Goal: Transaction & Acquisition: Purchase product/service

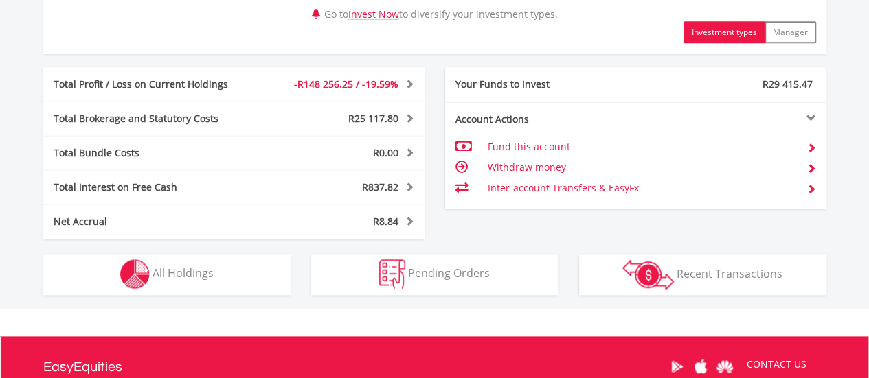
scroll to position [755, 0]
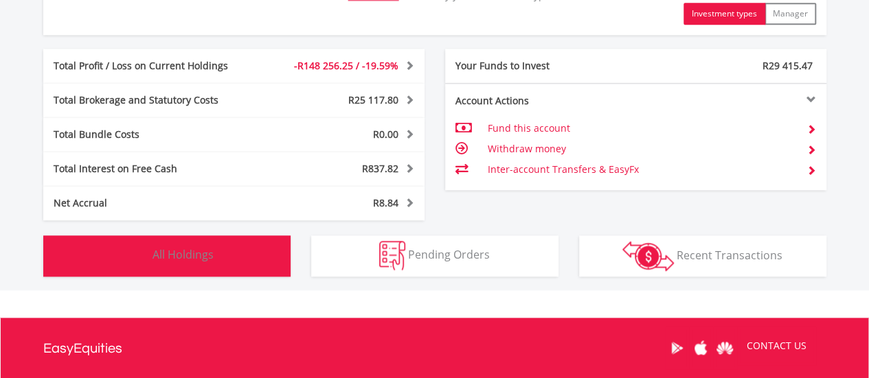
click at [199, 253] on span "All Holdings" at bounding box center [182, 254] width 61 height 15
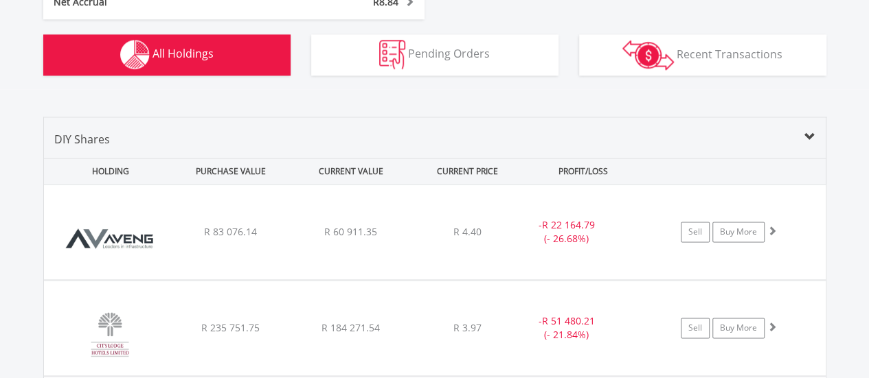
scroll to position [935, 0]
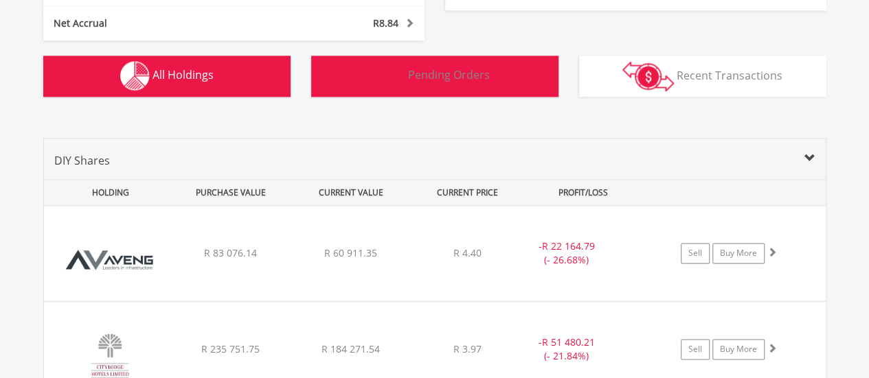
click at [444, 78] on span "Pending Orders" at bounding box center [449, 74] width 82 height 15
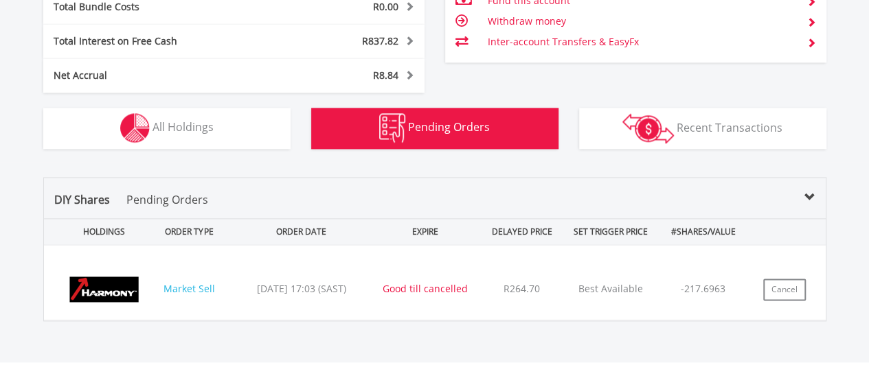
scroll to position [853, 0]
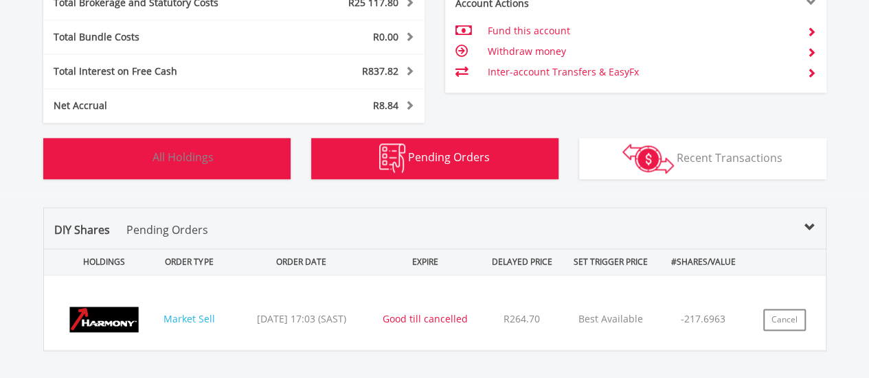
click at [194, 157] on span "All Holdings" at bounding box center [182, 157] width 61 height 15
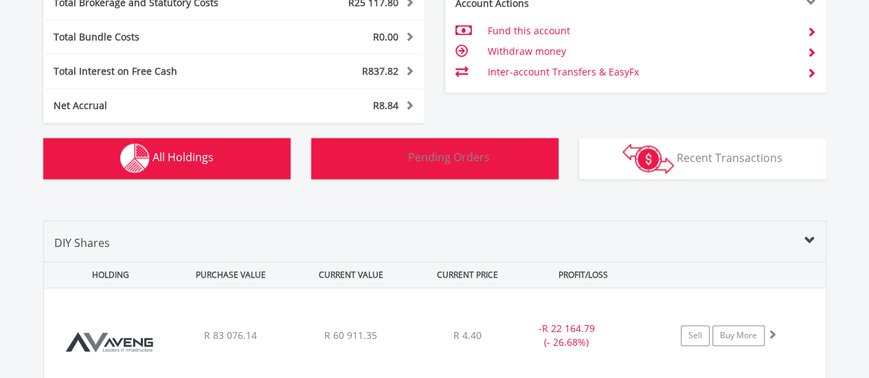
click at [437, 160] on span "Pending Orders" at bounding box center [449, 157] width 82 height 15
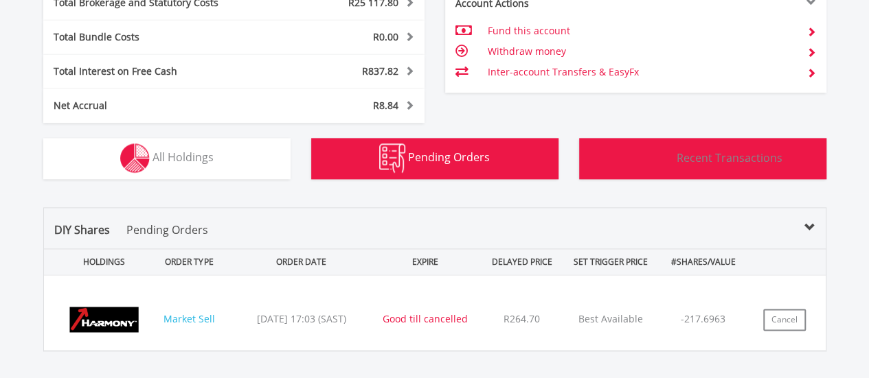
click at [707, 157] on span "Recent Transactions" at bounding box center [729, 157] width 106 height 15
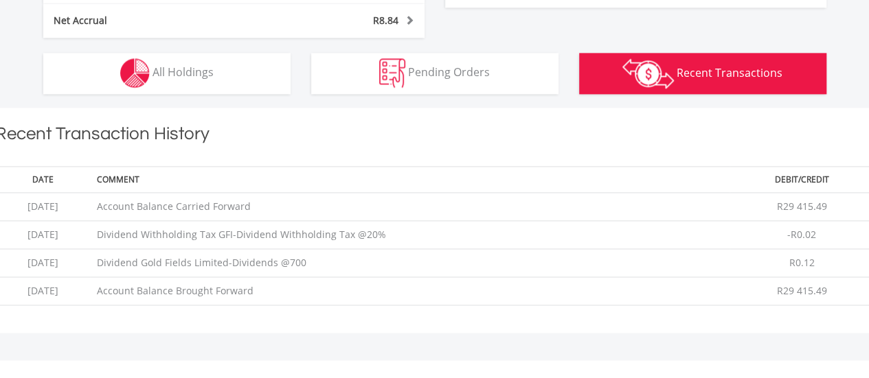
scroll to position [908, 0]
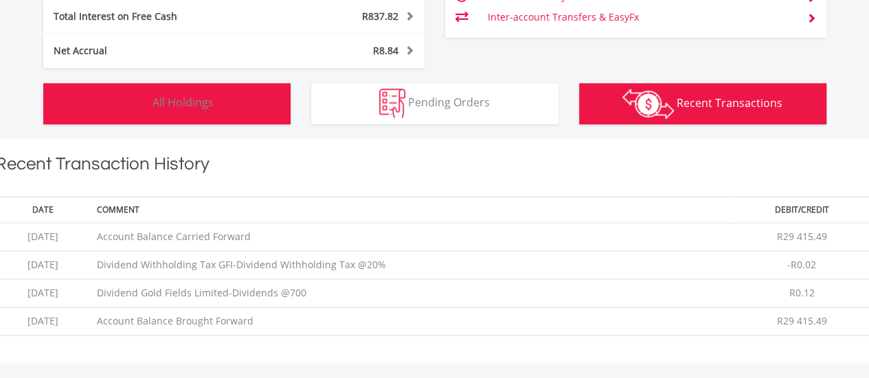
click at [183, 101] on span "All Holdings" at bounding box center [182, 102] width 61 height 15
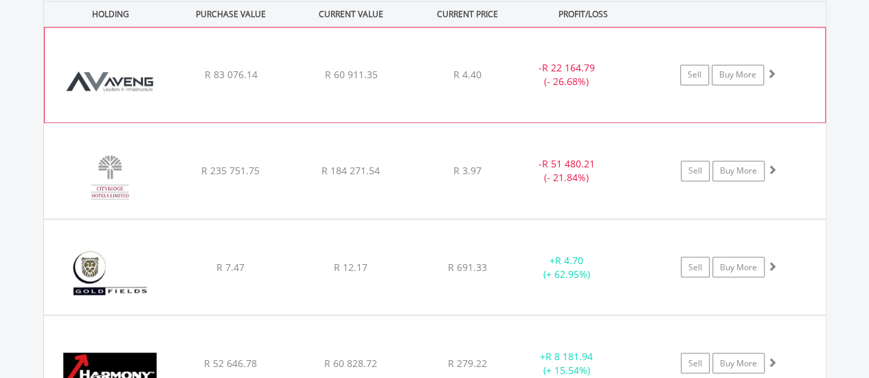
scroll to position [1183, 0]
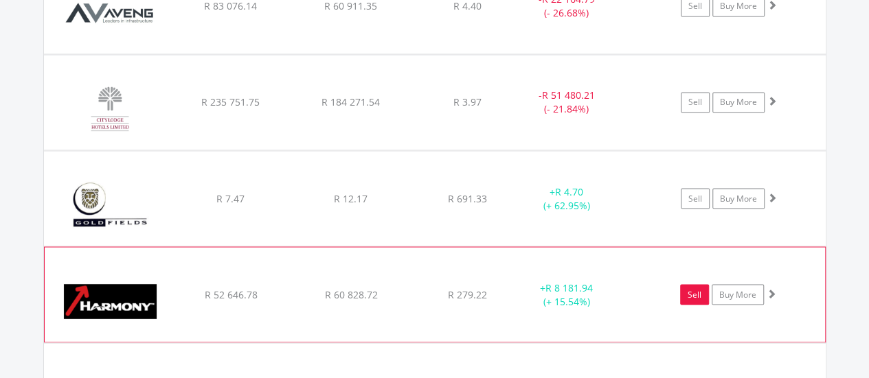
click at [689, 288] on link "Sell" at bounding box center [694, 294] width 29 height 21
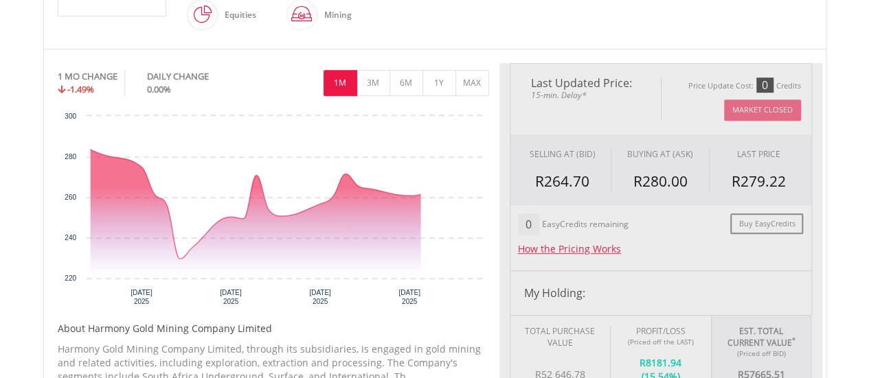
type input "********"
type input "******"
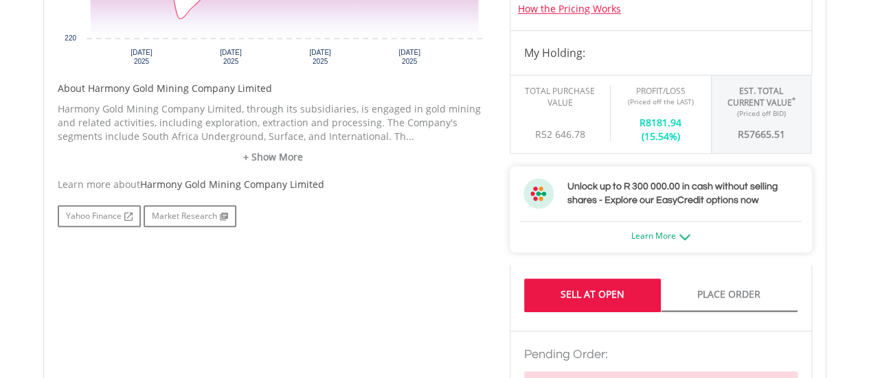
scroll to position [549, 0]
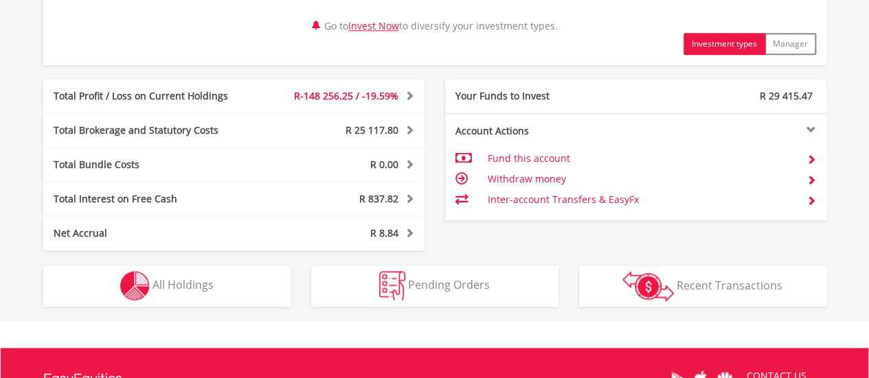
scroll to position [755, 0]
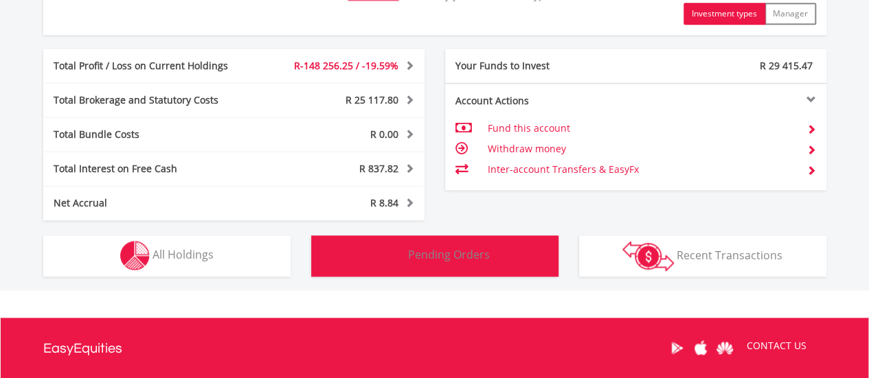
click at [442, 248] on span "Pending Orders" at bounding box center [449, 254] width 82 height 15
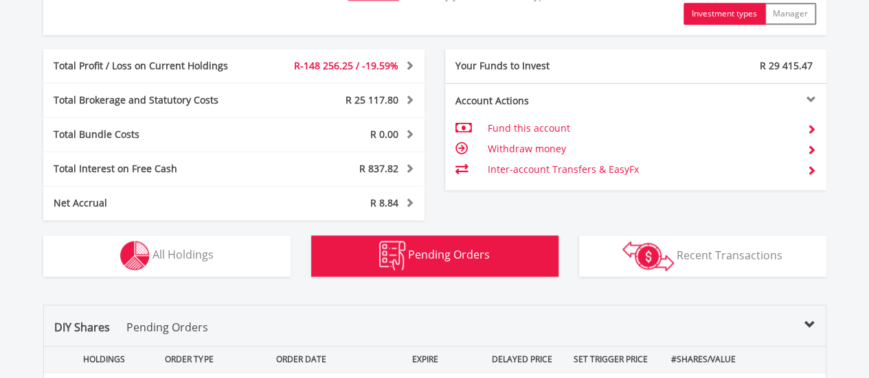
scroll to position [1053, 0]
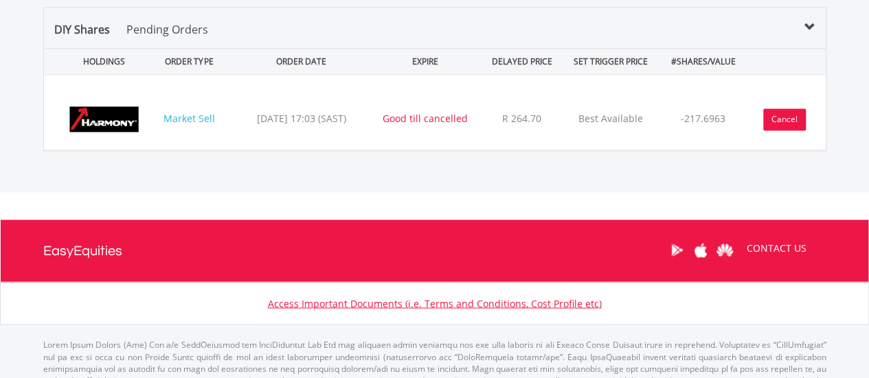
click at [778, 113] on button "Cancel" at bounding box center [784, 119] width 43 height 22
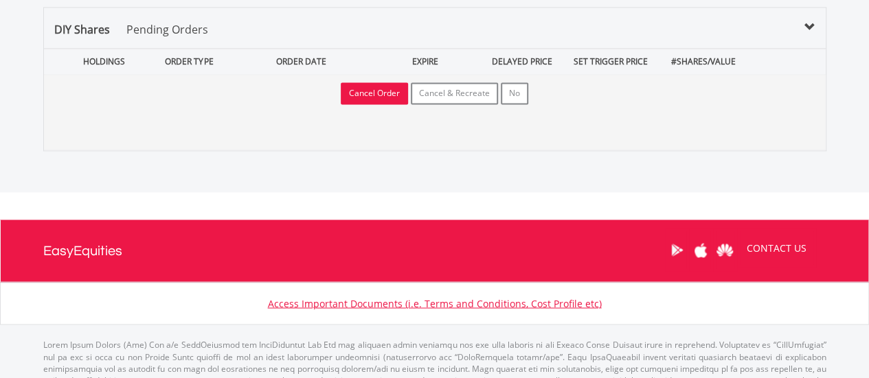
click at [375, 91] on button "Cancel Order" at bounding box center [374, 93] width 67 height 22
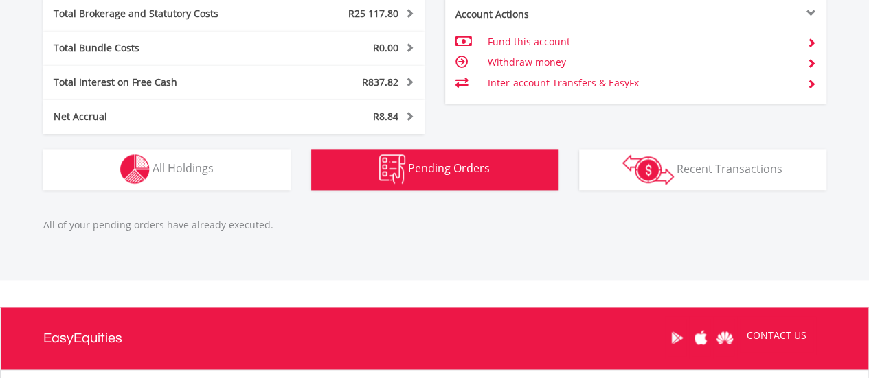
scroll to position [863, 0]
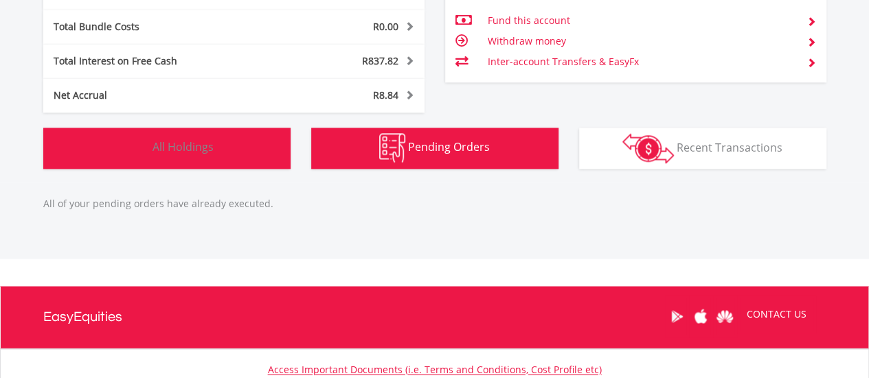
click at [190, 146] on span "All Holdings" at bounding box center [182, 146] width 61 height 15
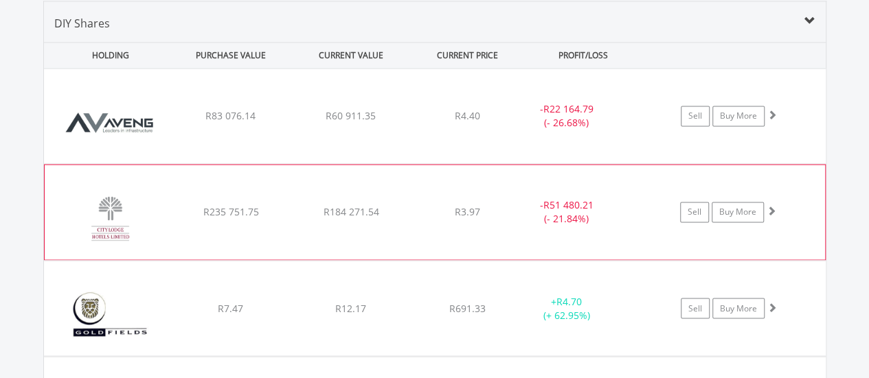
scroll to position [1141, 0]
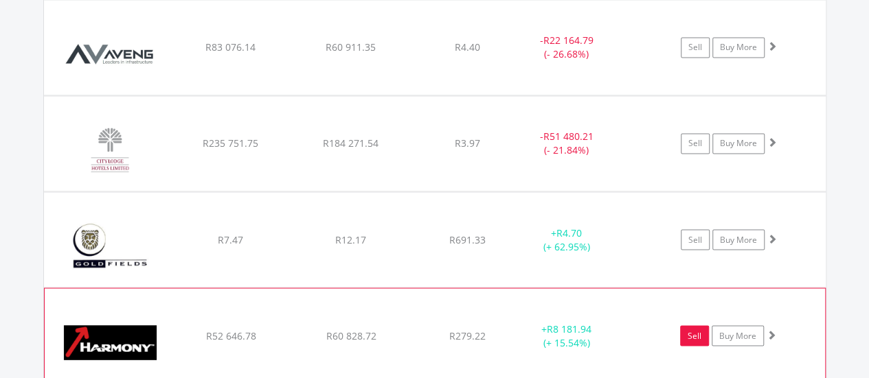
click at [694, 334] on link "Sell" at bounding box center [694, 335] width 29 height 21
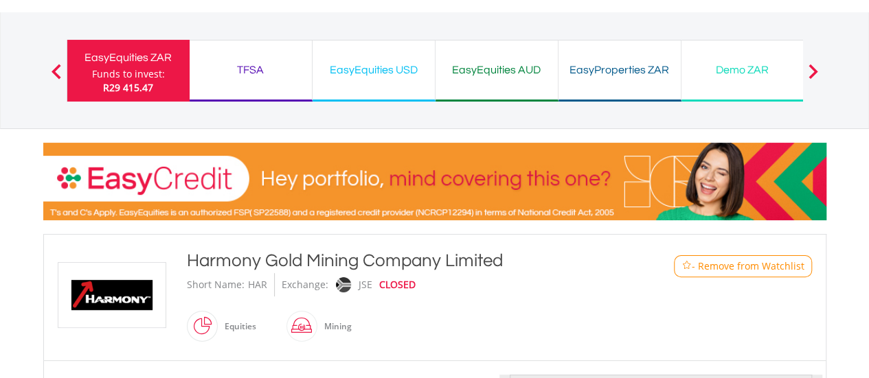
type input "********"
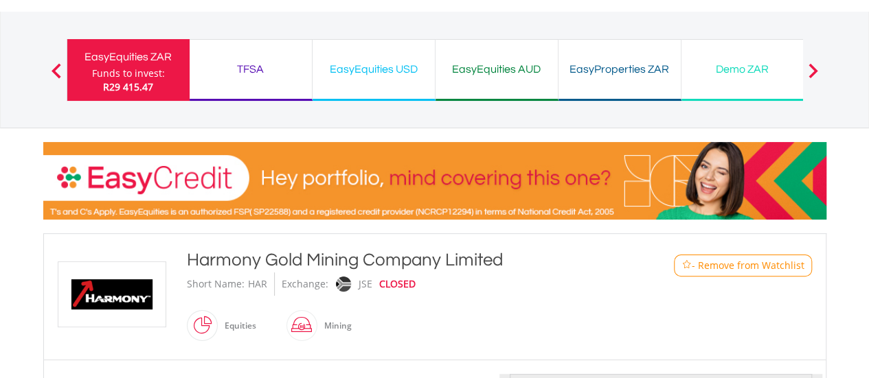
type input "******"
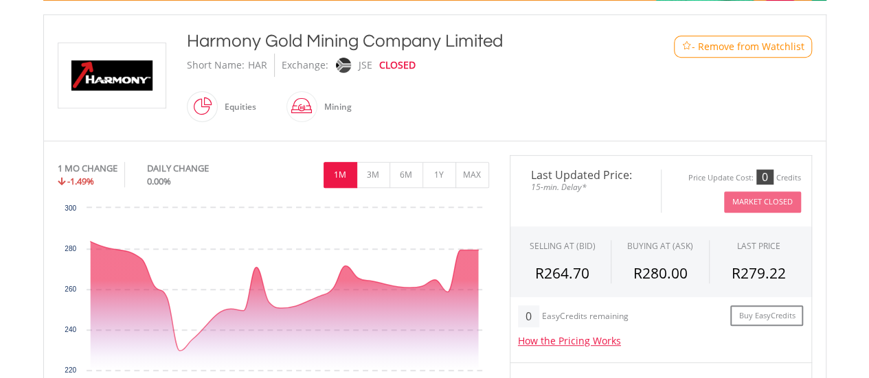
scroll to position [206, 0]
